Goal: Information Seeking & Learning: Learn about a topic

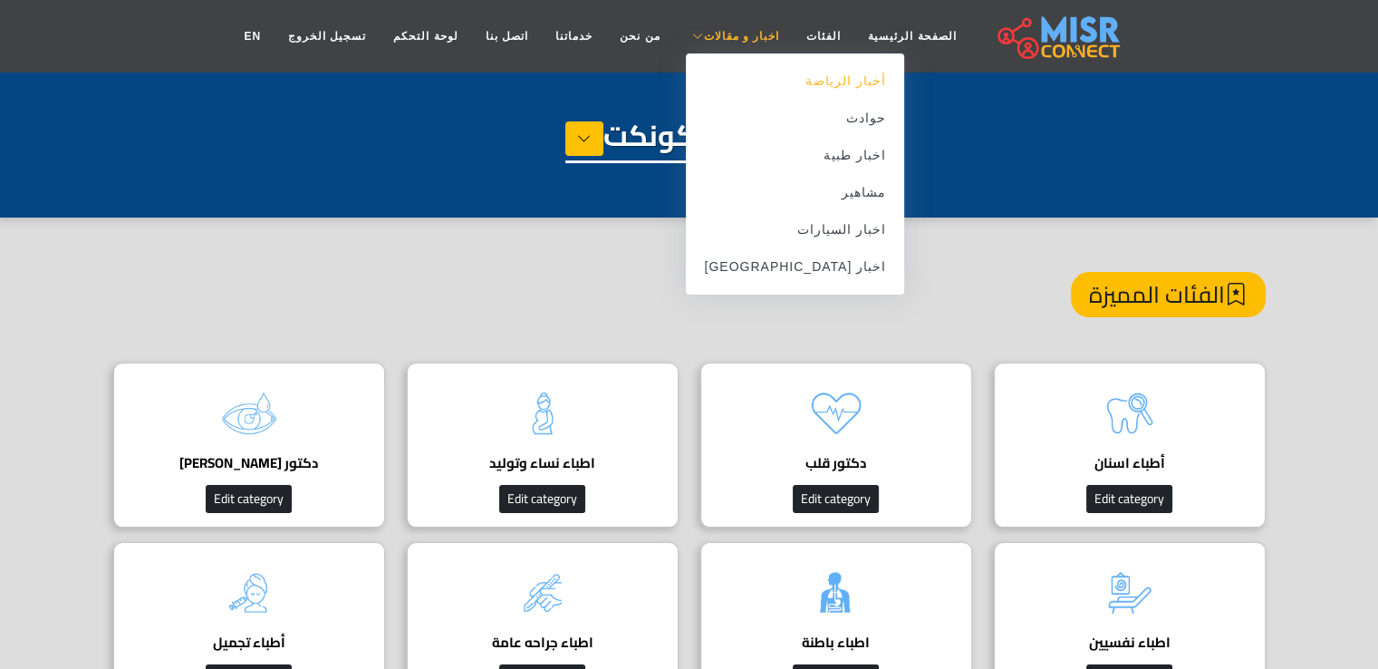
click at [792, 89] on link "أخبار الرياضة" at bounding box center [795, 81] width 218 height 37
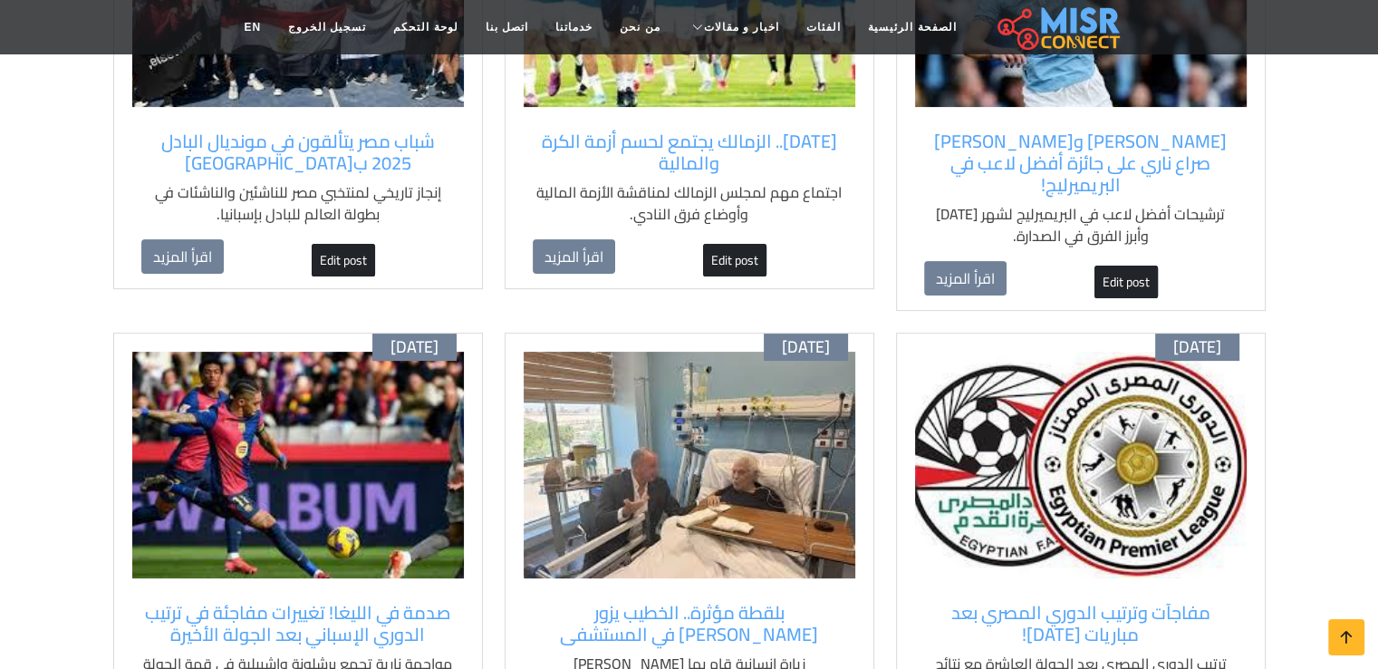
scroll to position [453, 0]
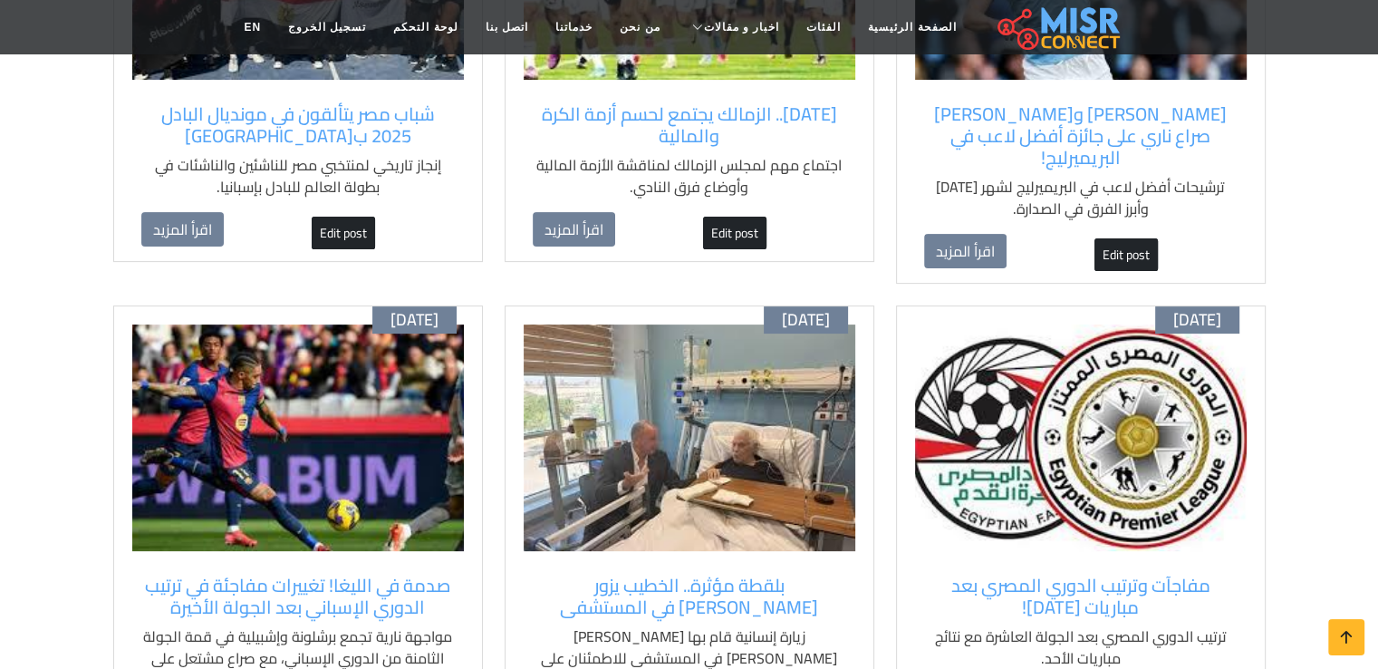
click at [1075, 392] on img at bounding box center [1081, 437] width 332 height 227
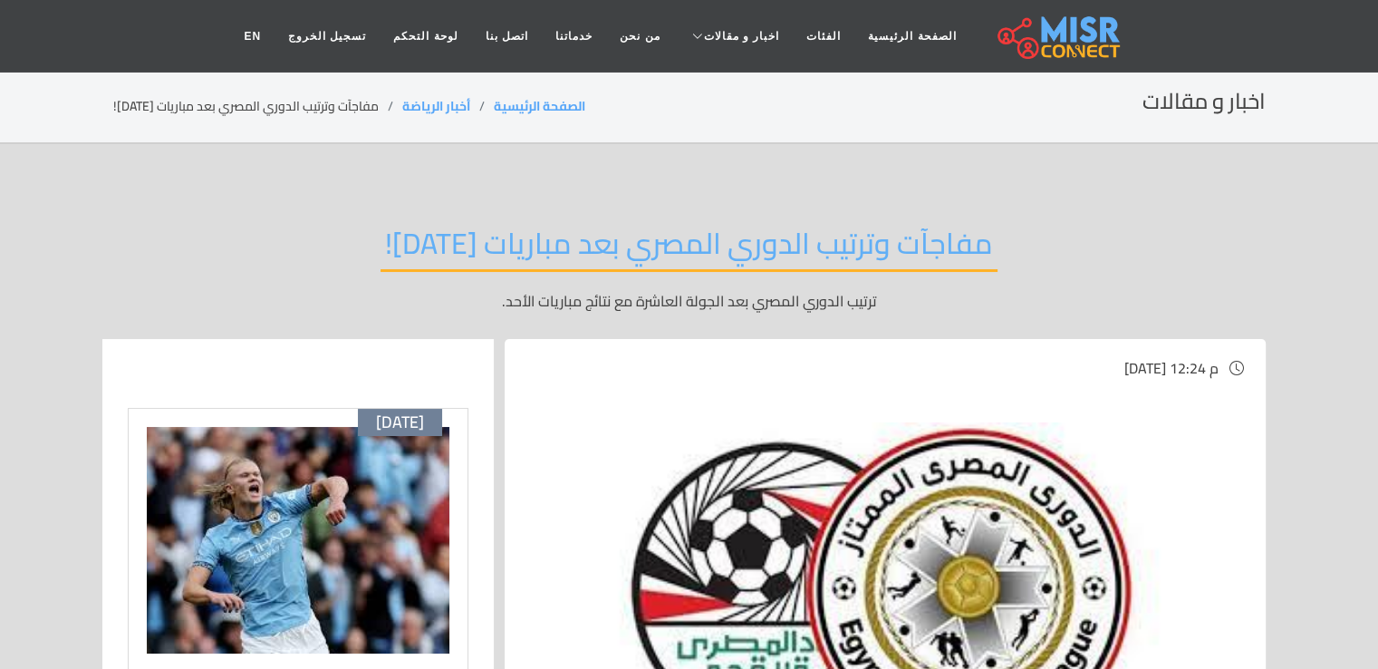
click at [1153, 280] on div "مفاجآت وترتيب الدوري المصري بعد مباريات اليوم! ترتيب الدوري المصري بعد الجولة ا…" at bounding box center [689, 268] width 1153 height 140
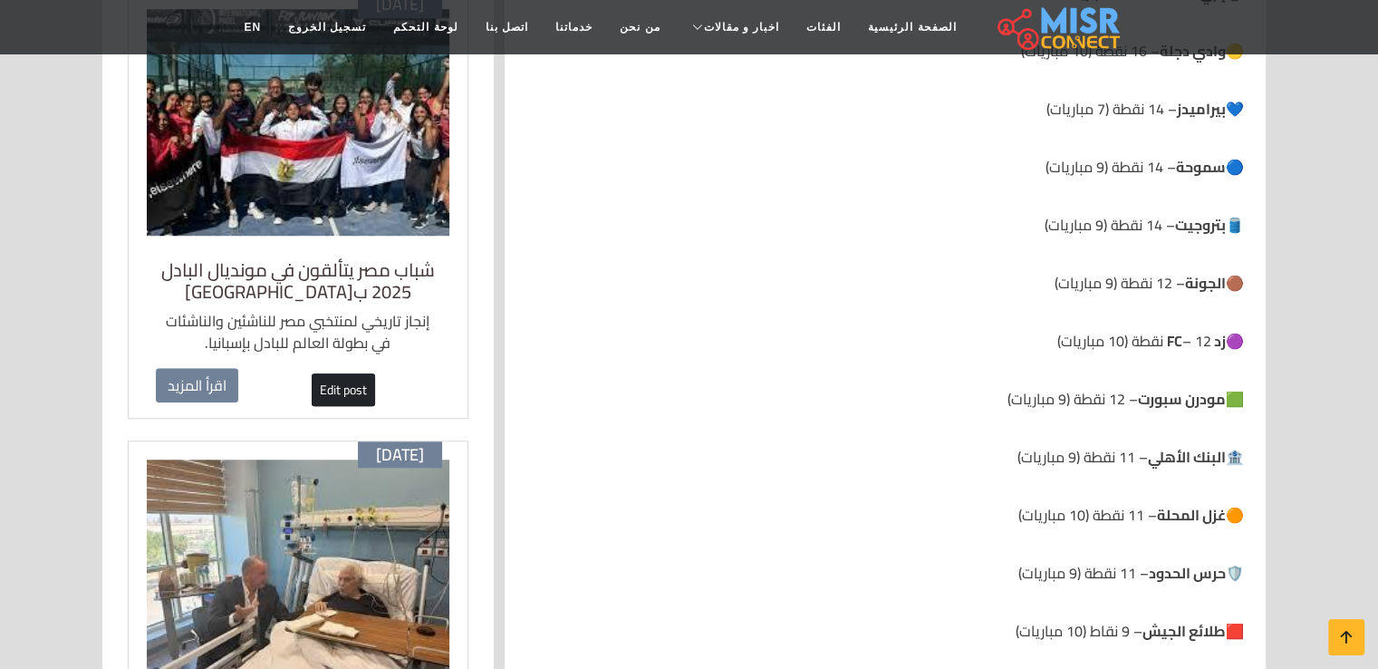
scroll to position [1359, 0]
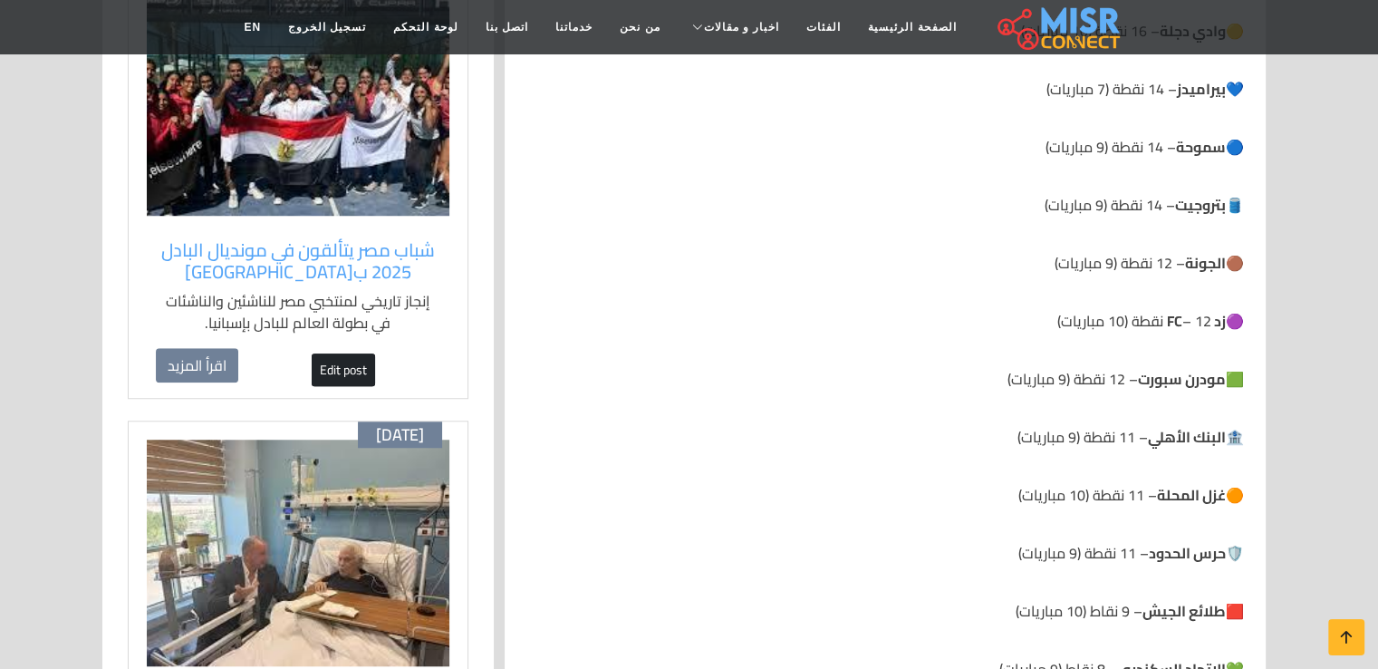
click at [344, 160] on img at bounding box center [298, 102] width 303 height 227
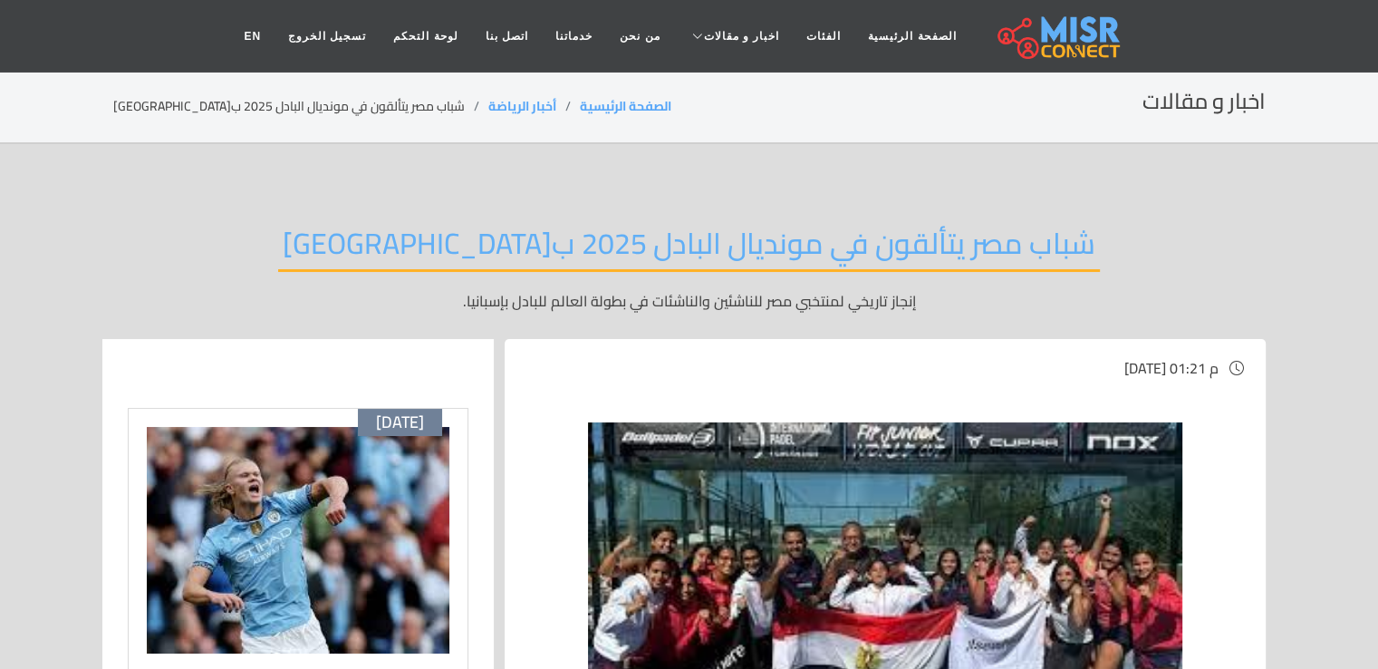
drag, startPoint x: 1233, startPoint y: 163, endPoint x: 1098, endPoint y: 183, distance: 136.5
drag, startPoint x: 664, startPoint y: 183, endPoint x: 368, endPoint y: 233, distance: 300.5
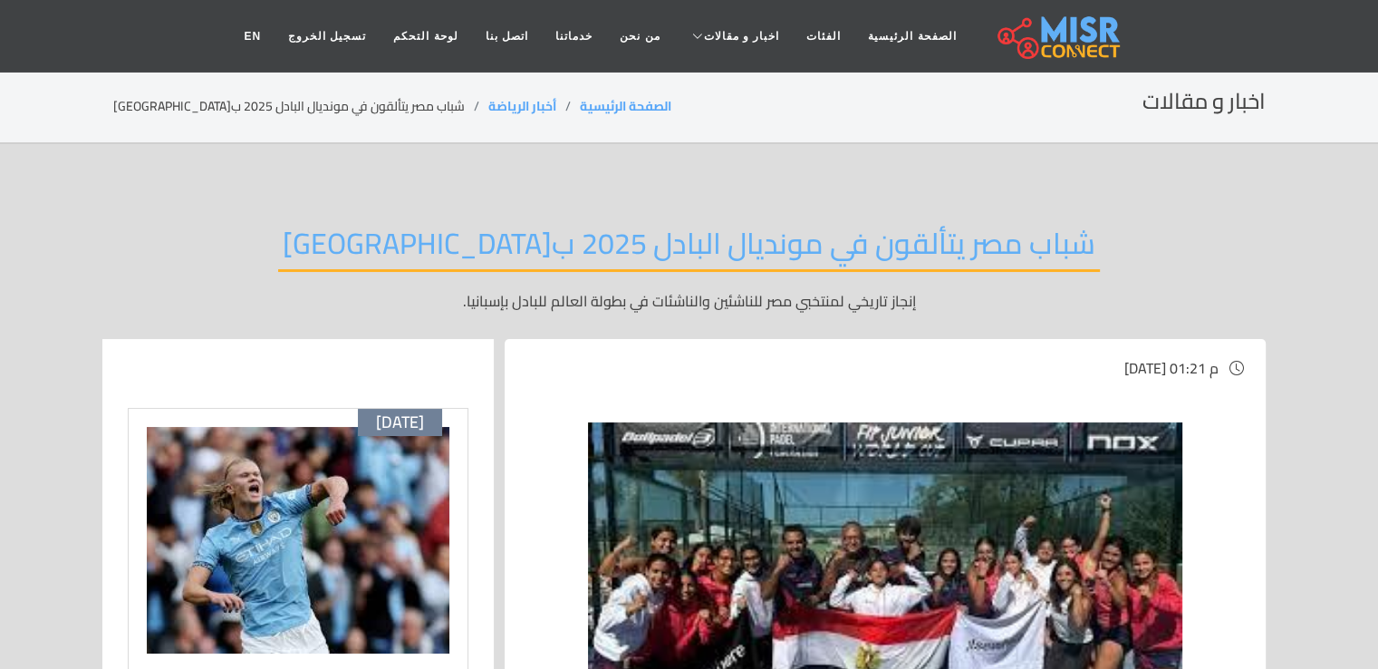
click at [420, 229] on h2 "شباب مصر يتألقون في مونديال البادل 2025 ب[GEOGRAPHIC_DATA]" at bounding box center [689, 249] width 822 height 46
click at [395, 232] on h2 "شباب مصر يتألقون في مونديال البادل 2025 ب[GEOGRAPHIC_DATA]" at bounding box center [689, 249] width 822 height 46
click at [368, 233] on div "شباب مصر يتألقون في مونديال البادل 2025 بإسبانيا إنجاز تاريخي لمنتخبي مصر للناش…" at bounding box center [689, 268] width 1153 height 140
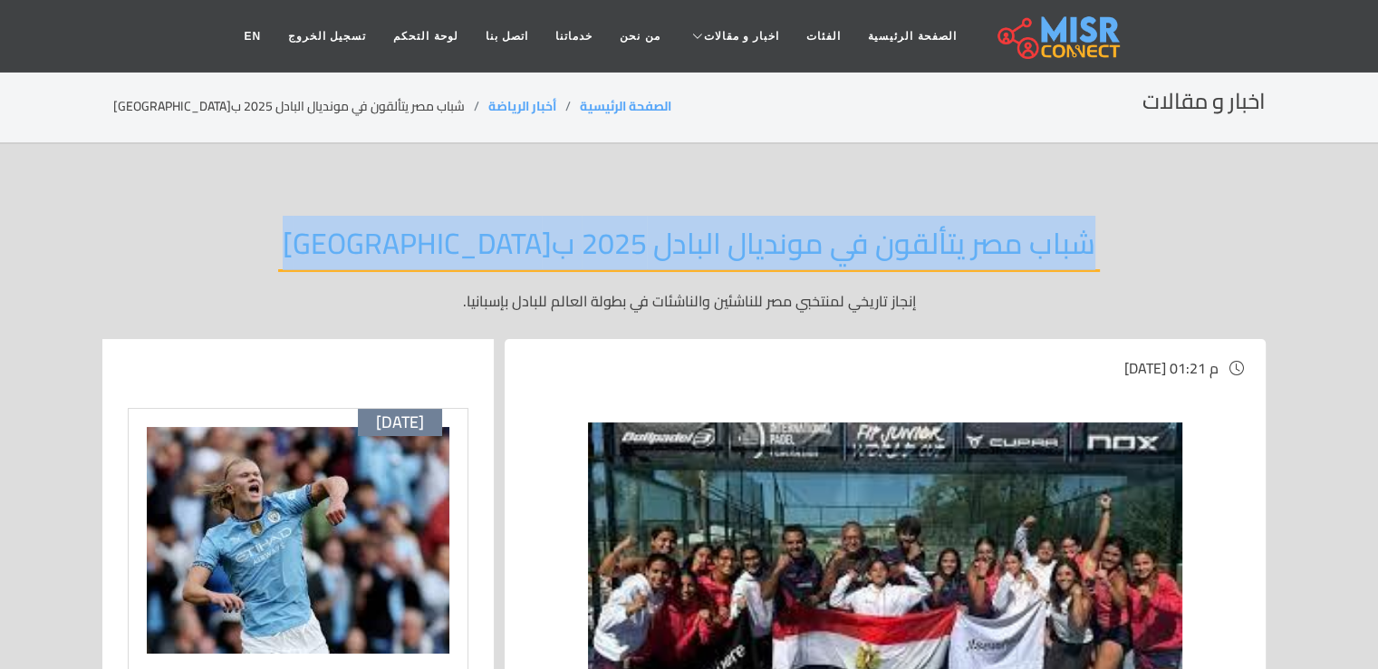
drag, startPoint x: 368, startPoint y: 233, endPoint x: 357, endPoint y: 226, distance: 13.1
click at [357, 226] on div "شباب مصر يتألقون في مونديال البادل 2025 بإسبانيا إنجاز تاريخي لمنتخبي مصر للناش…" at bounding box center [689, 268] width 1153 height 140
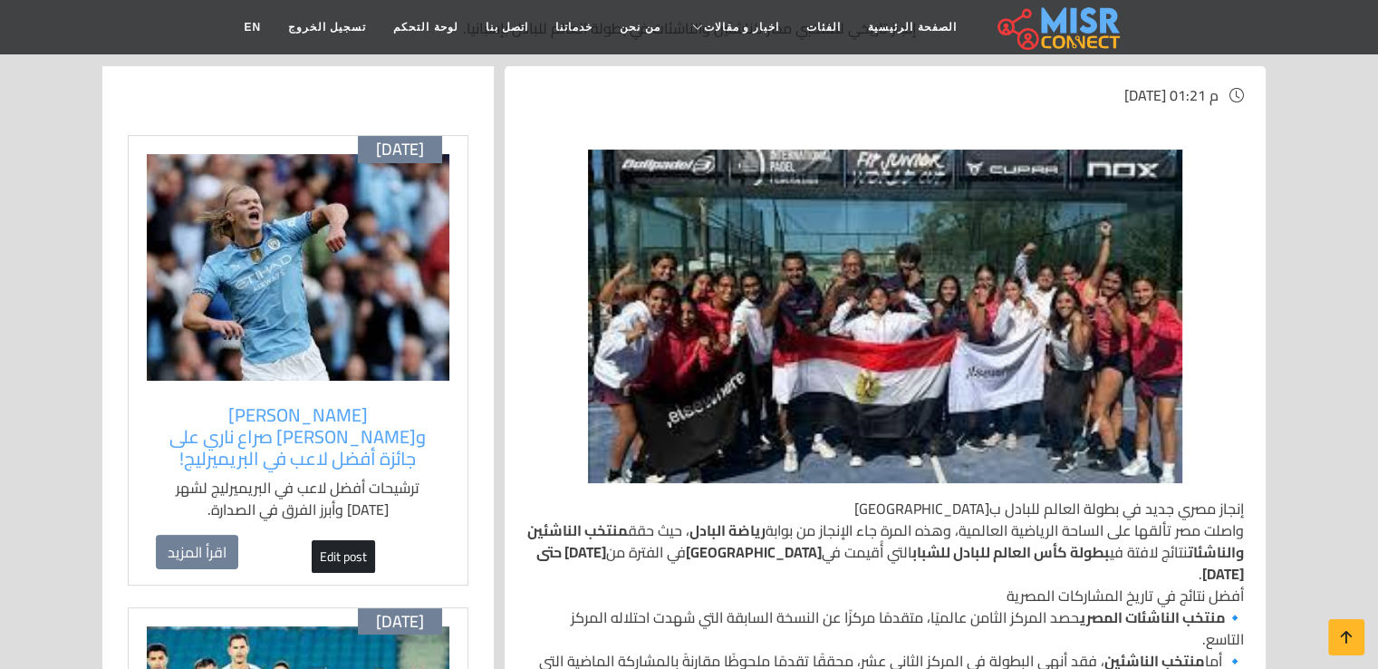
scroll to position [453, 0]
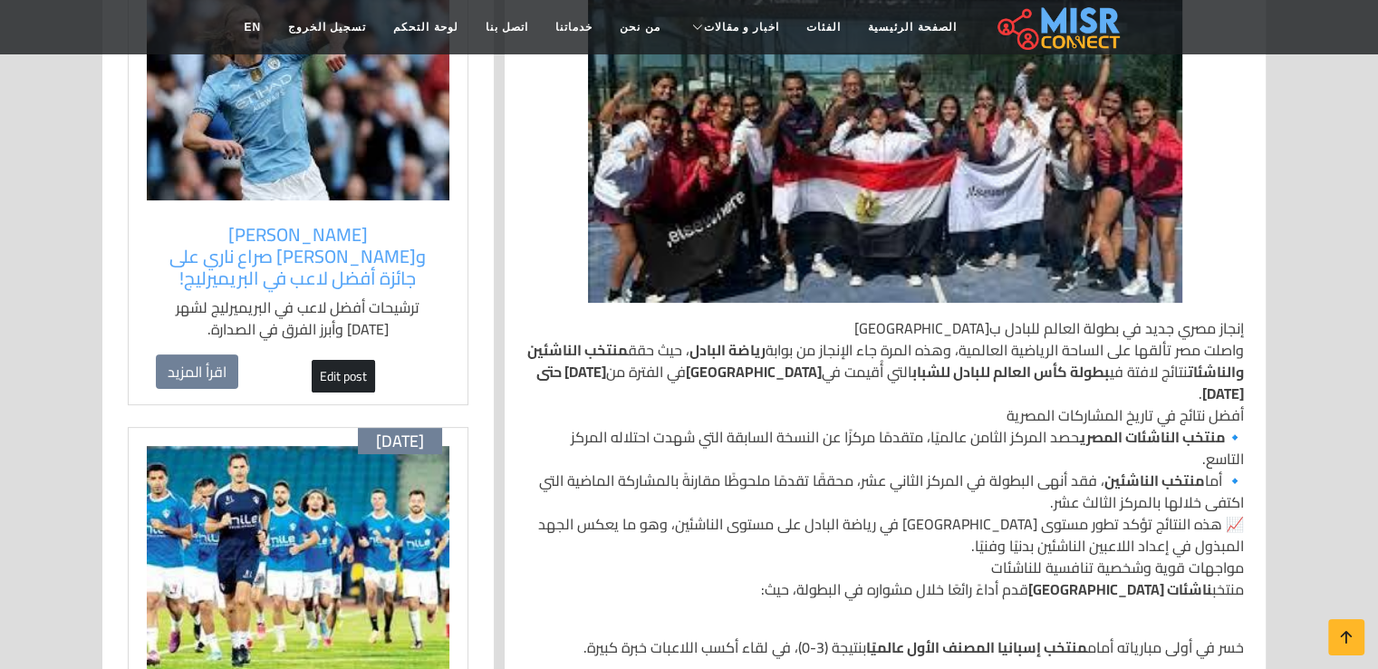
click at [267, 475] on img at bounding box center [298, 559] width 303 height 227
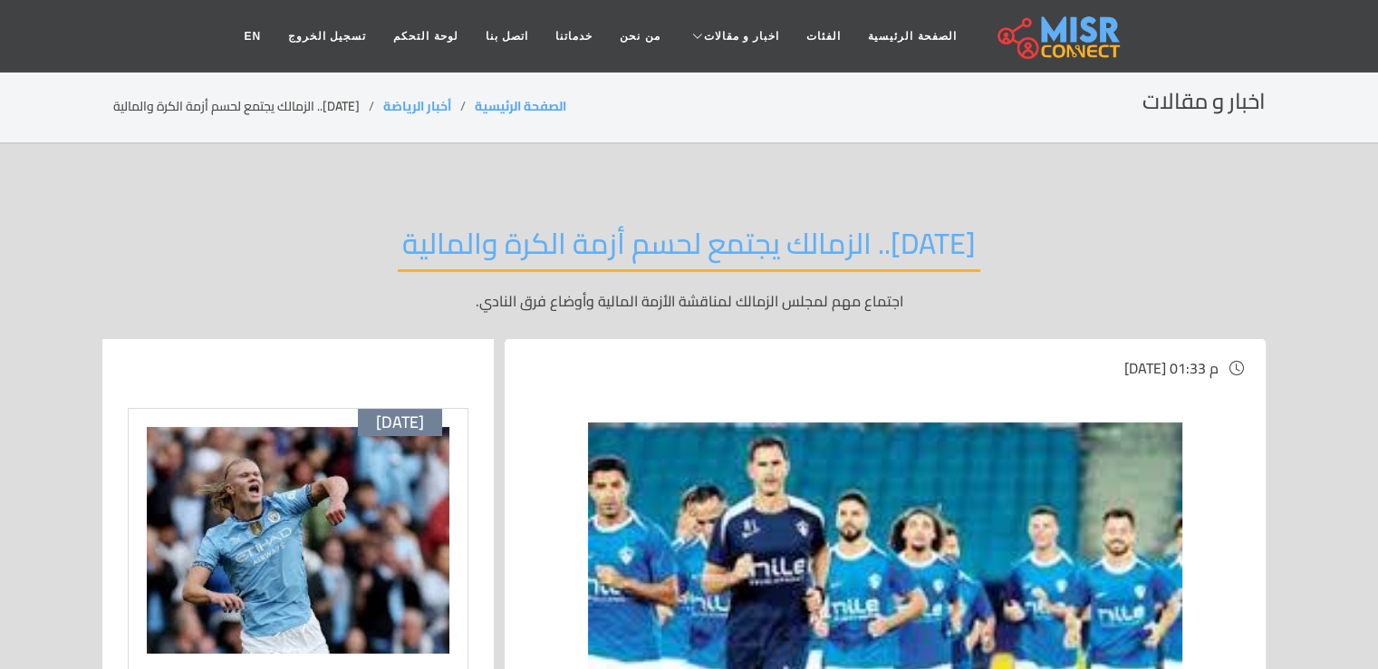
click at [971, 228] on div "[DATE].. الزمالك يجتمع لحسم أزمة الكرة والمالية اجتماع مهم لمجلس الزمالك لمناقش…" at bounding box center [689, 268] width 1153 height 140
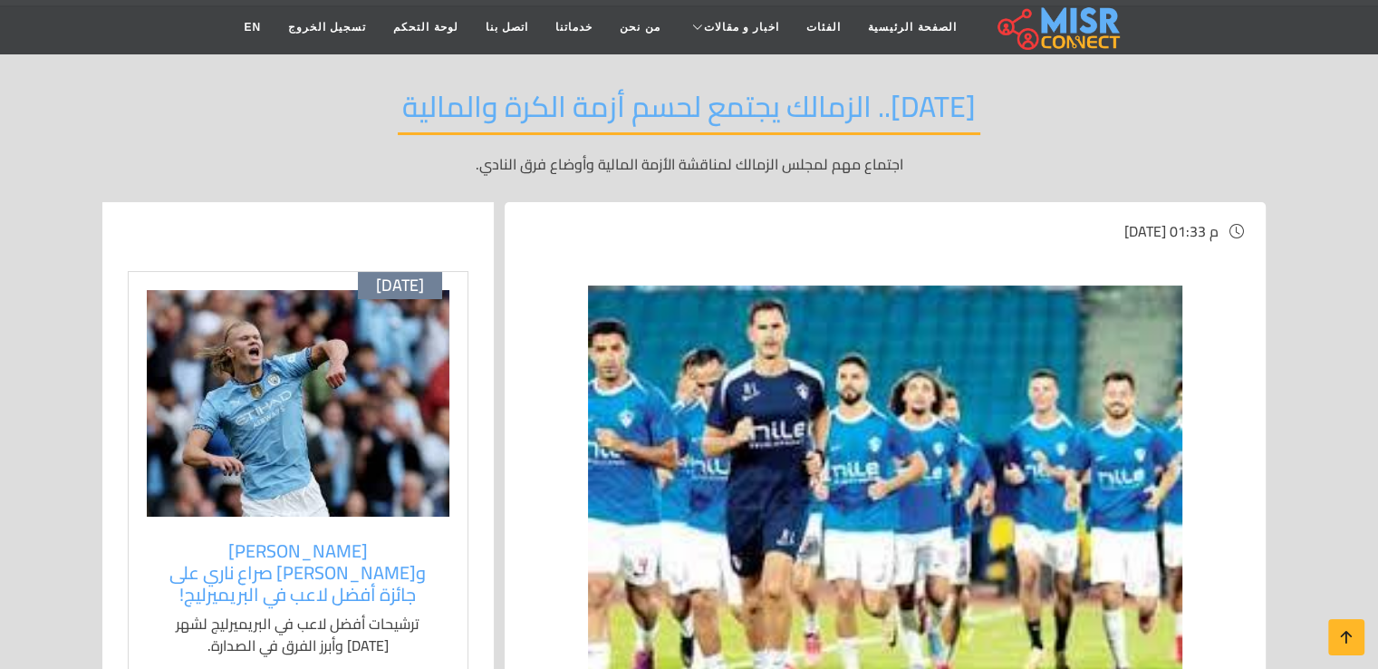
scroll to position [181, 0]
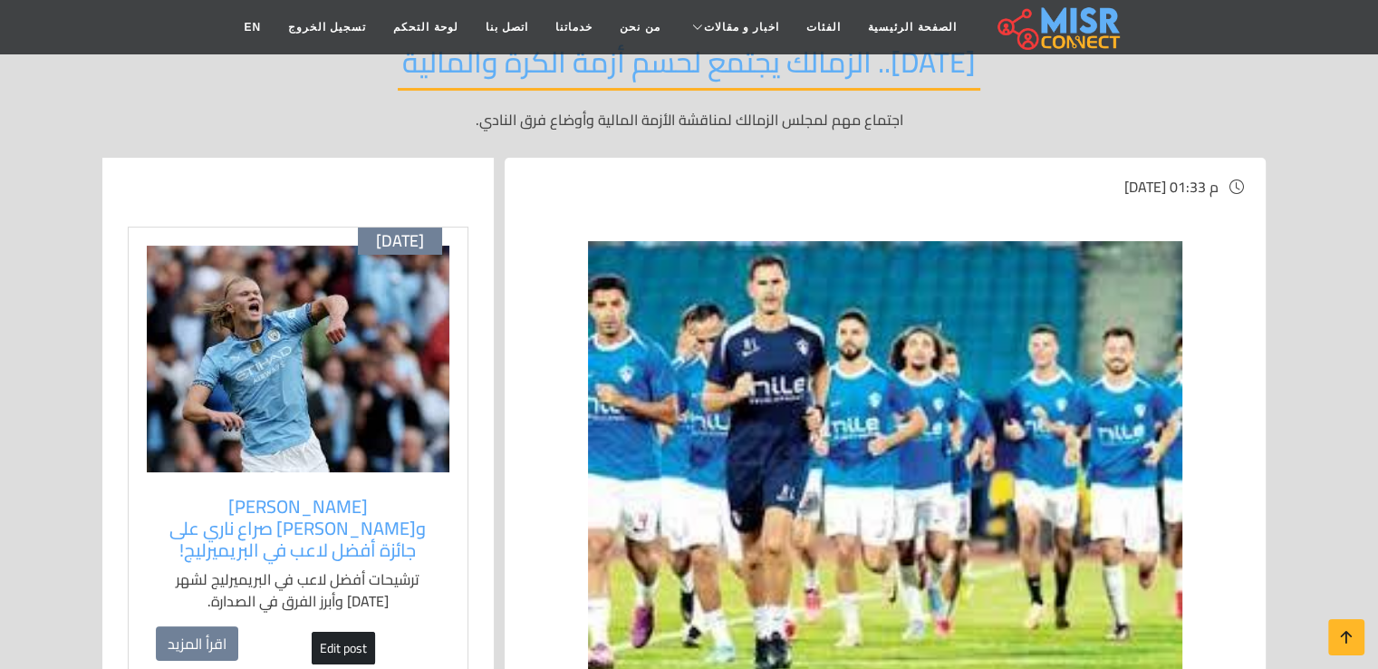
click at [339, 441] on img at bounding box center [298, 359] width 303 height 227
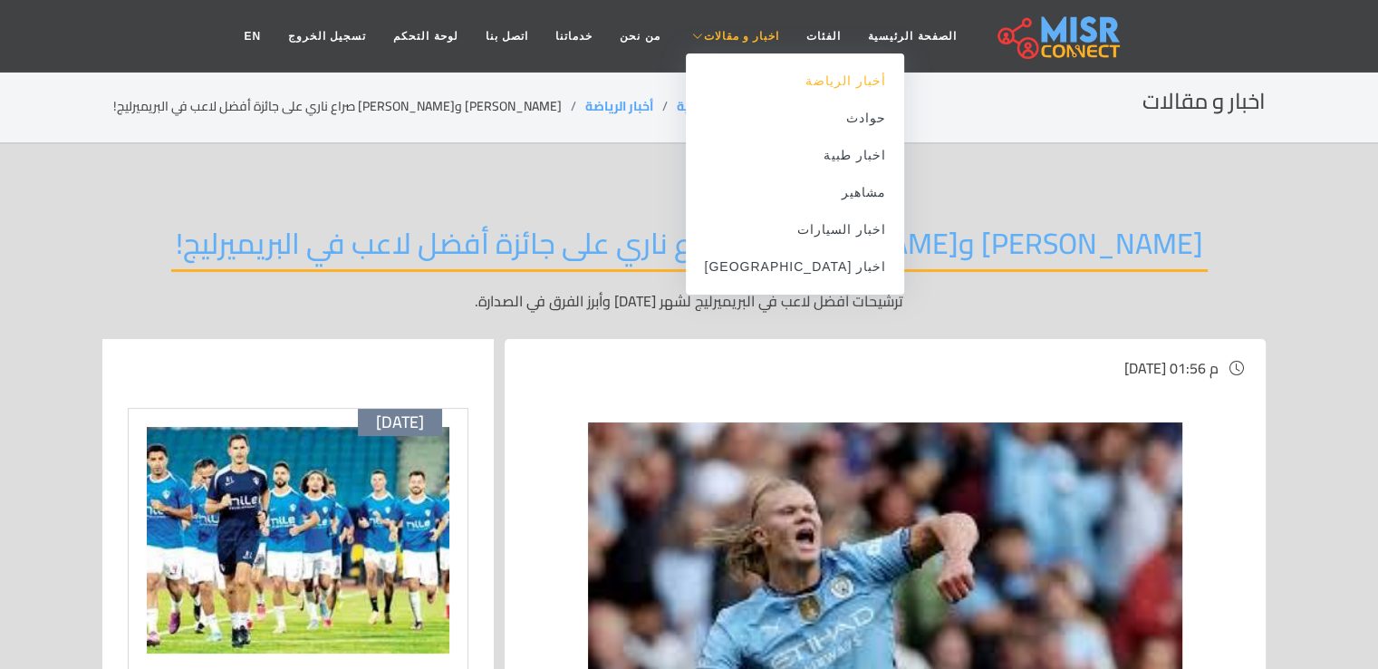
click at [753, 84] on link "أخبار الرياضة" at bounding box center [795, 81] width 218 height 37
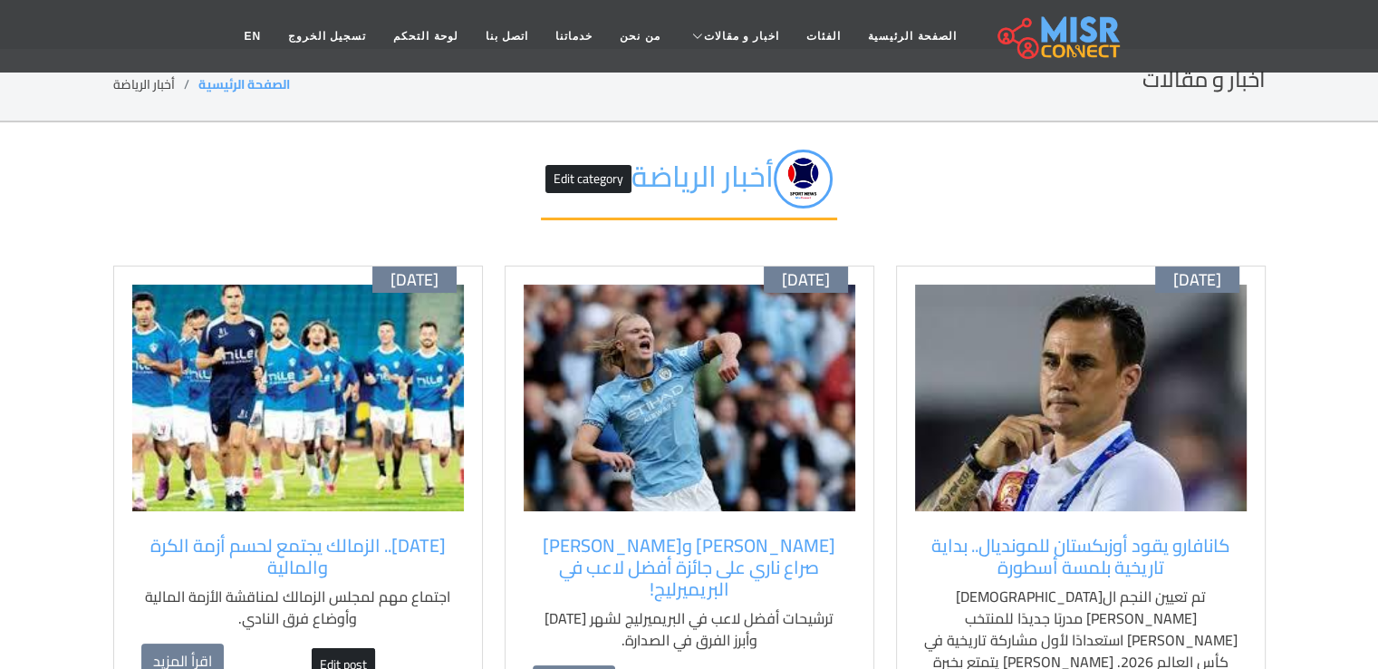
scroll to position [91, 0]
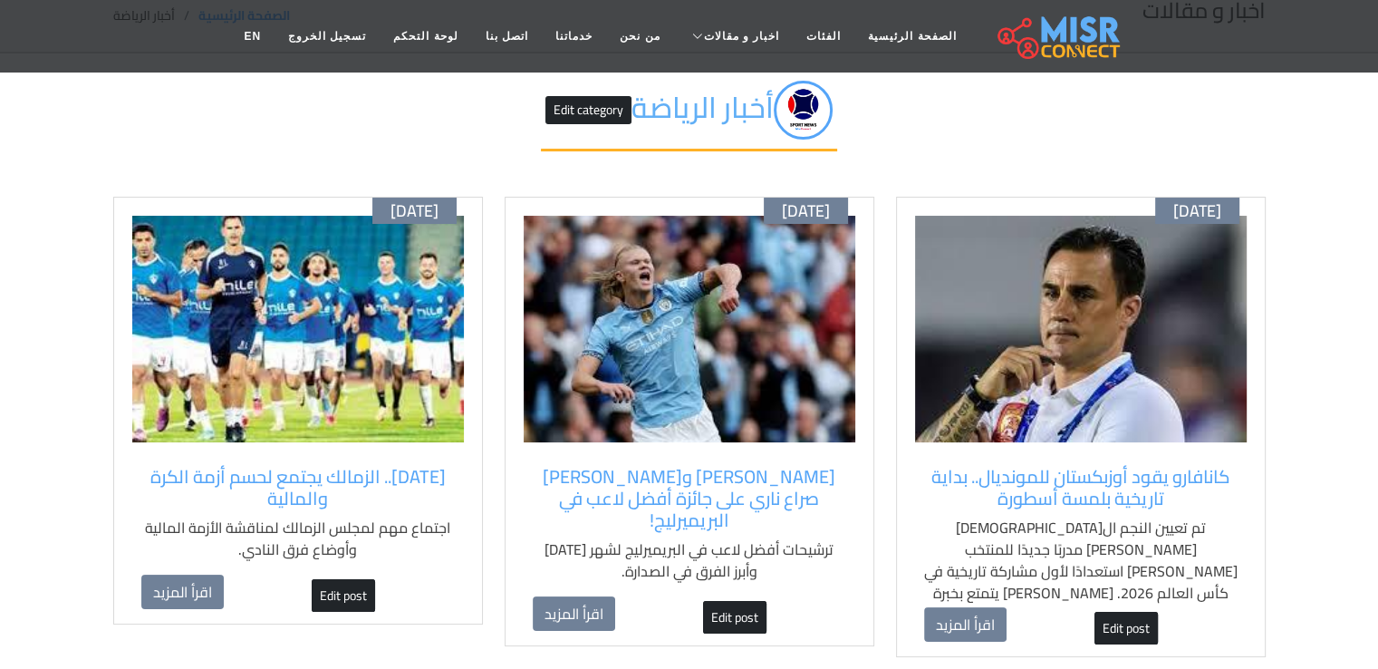
click at [1149, 330] on img at bounding box center [1081, 329] width 332 height 227
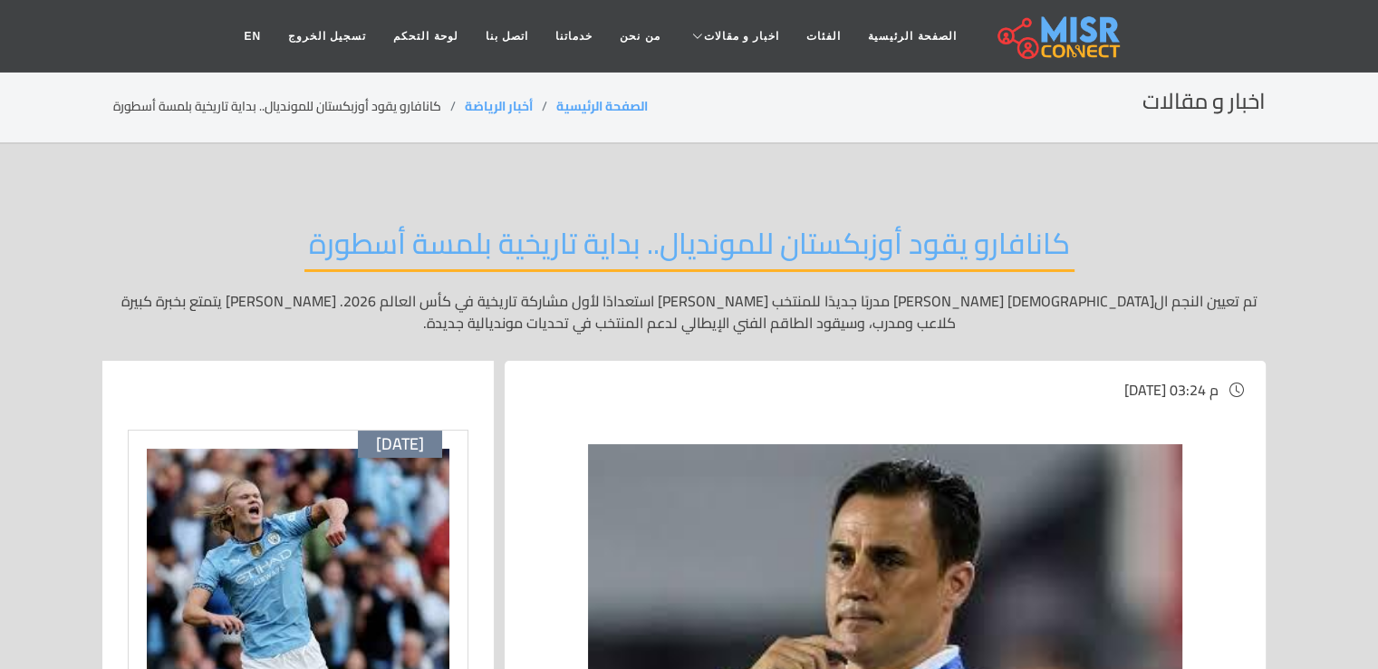
click at [913, 226] on h2 "كانافارو يقود أوزبكستان للمونديال.. بداية تاريخية بلمسة أسطورة" at bounding box center [689, 249] width 770 height 46
